Goal: Transaction & Acquisition: Purchase product/service

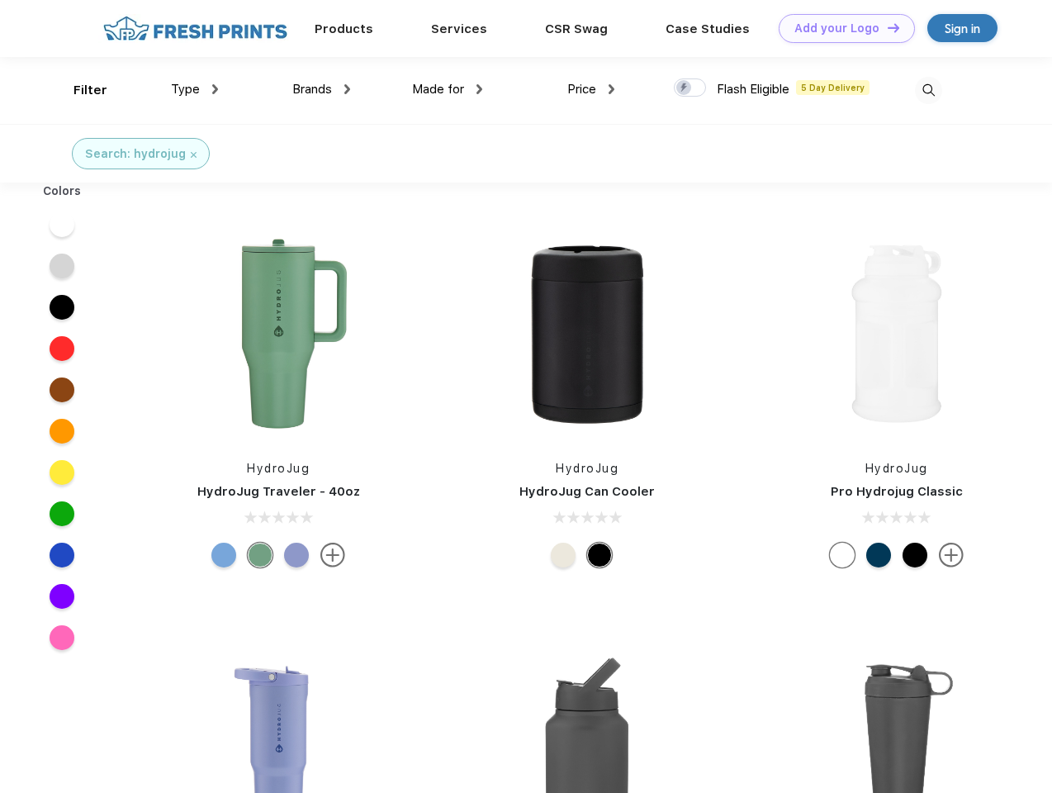
click at [841, 28] on link "Add your Logo Design Tool" at bounding box center [847, 28] width 136 height 29
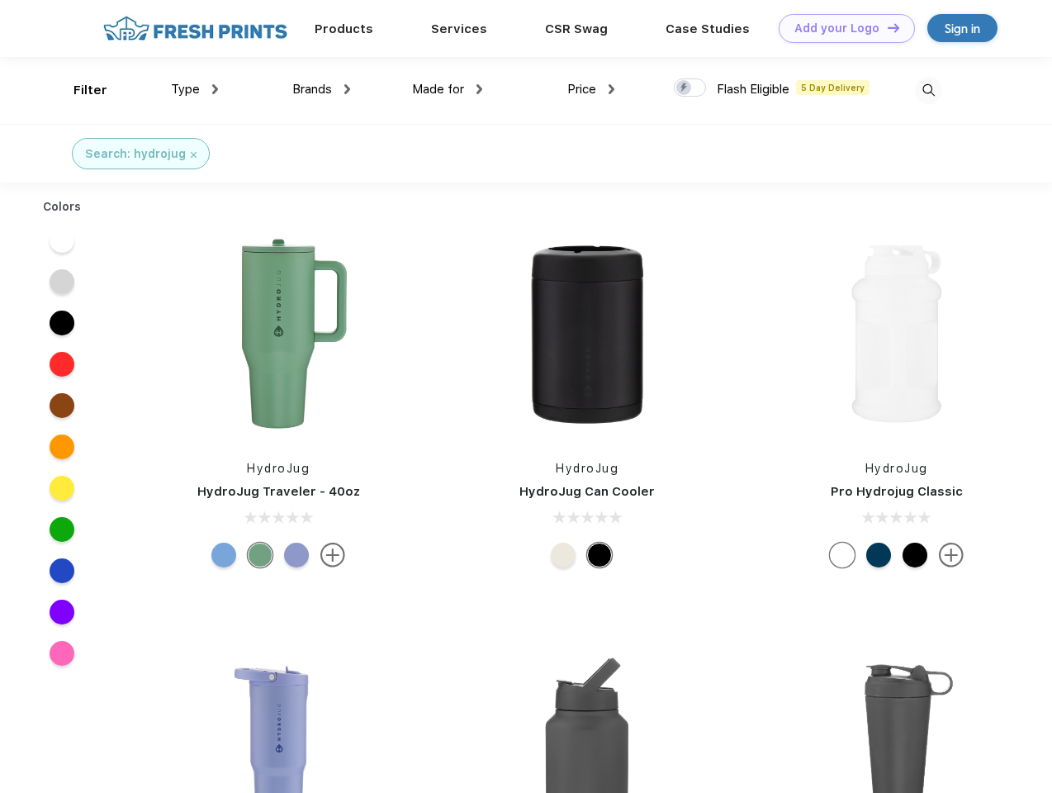
click at [0, 0] on div "Design Tool" at bounding box center [0, 0] width 0 height 0
click at [886, 27] on link "Add your Logo Design Tool" at bounding box center [847, 28] width 136 height 29
click at [79, 90] on div "Filter" at bounding box center [90, 90] width 34 height 19
click at [195, 89] on span "Type" at bounding box center [185, 89] width 29 height 15
click at [321, 89] on span "Brands" at bounding box center [312, 89] width 40 height 15
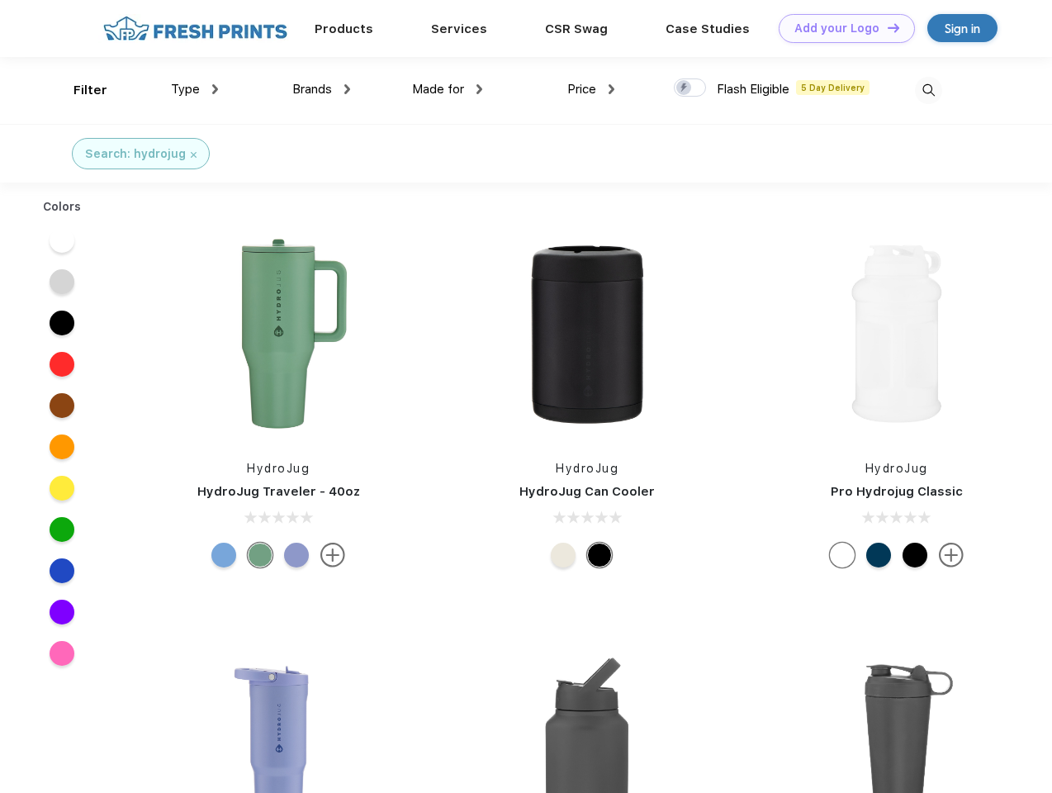
click at [448, 89] on span "Made for" at bounding box center [438, 89] width 52 height 15
click at [591, 89] on span "Price" at bounding box center [581, 89] width 29 height 15
click at [690, 88] on div at bounding box center [690, 87] width 32 height 18
click at [685, 88] on input "checkbox" at bounding box center [679, 83] width 11 height 11
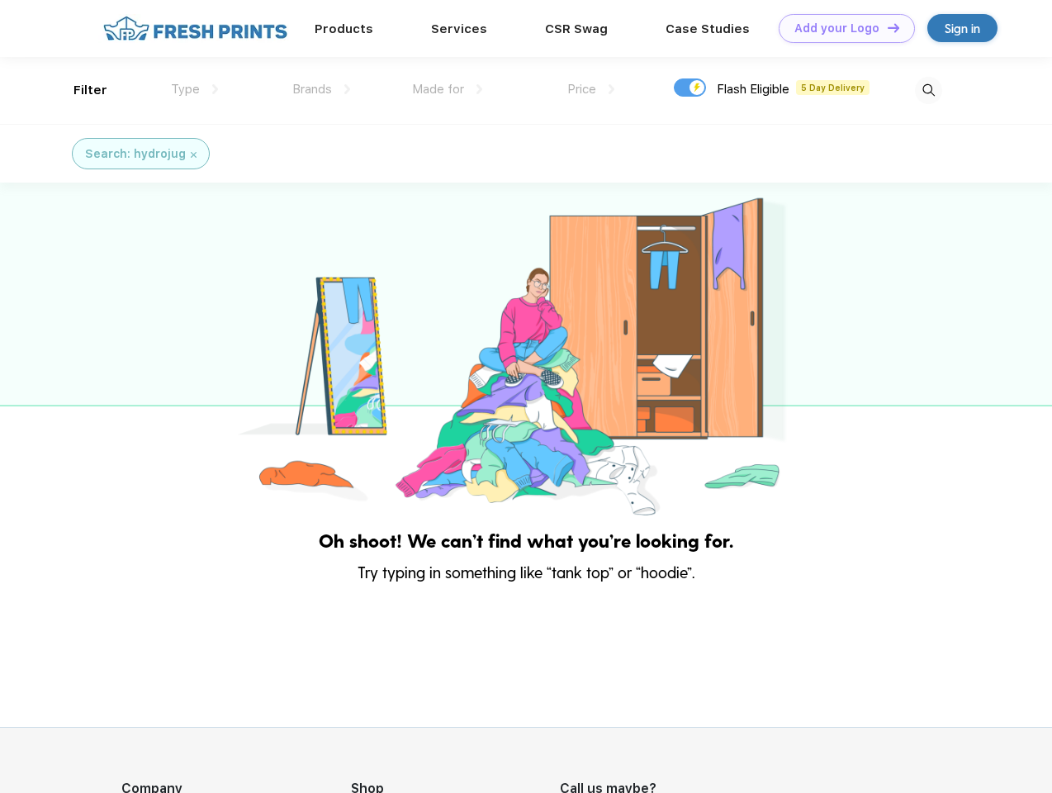
click at [928, 90] on img at bounding box center [928, 90] width 27 height 27
